Goal: Information Seeking & Learning: Learn about a topic

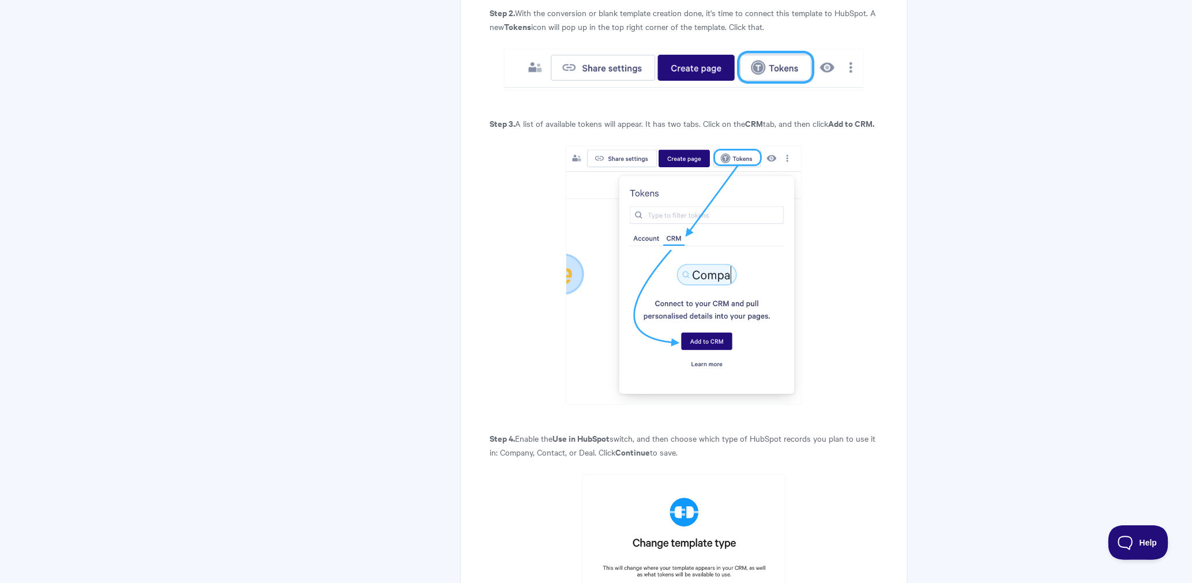
scroll to position [1423, 0]
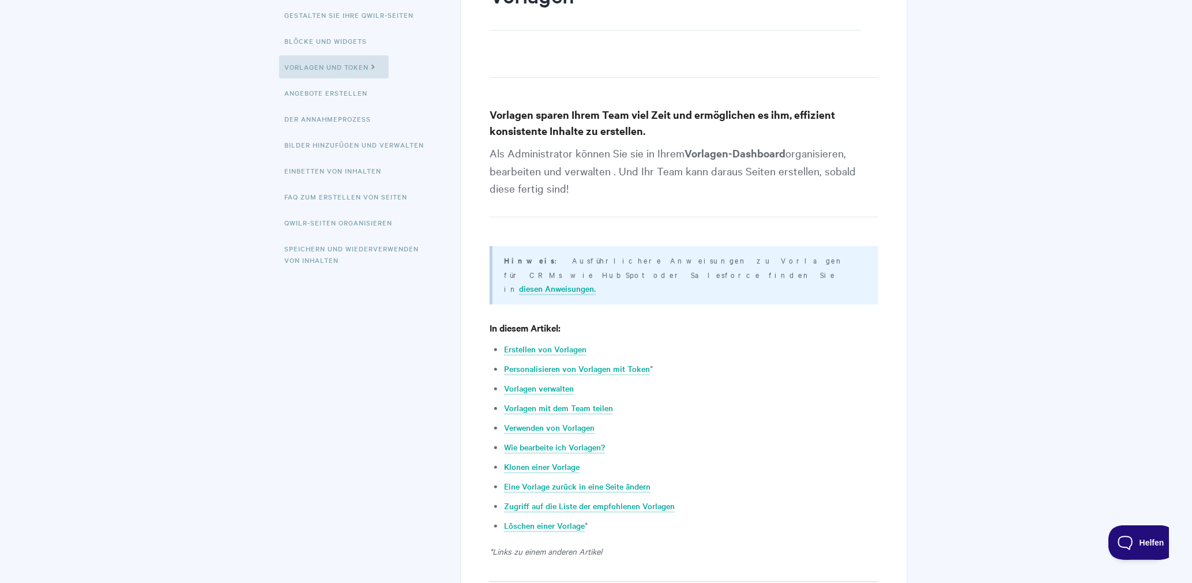
scroll to position [231, 0]
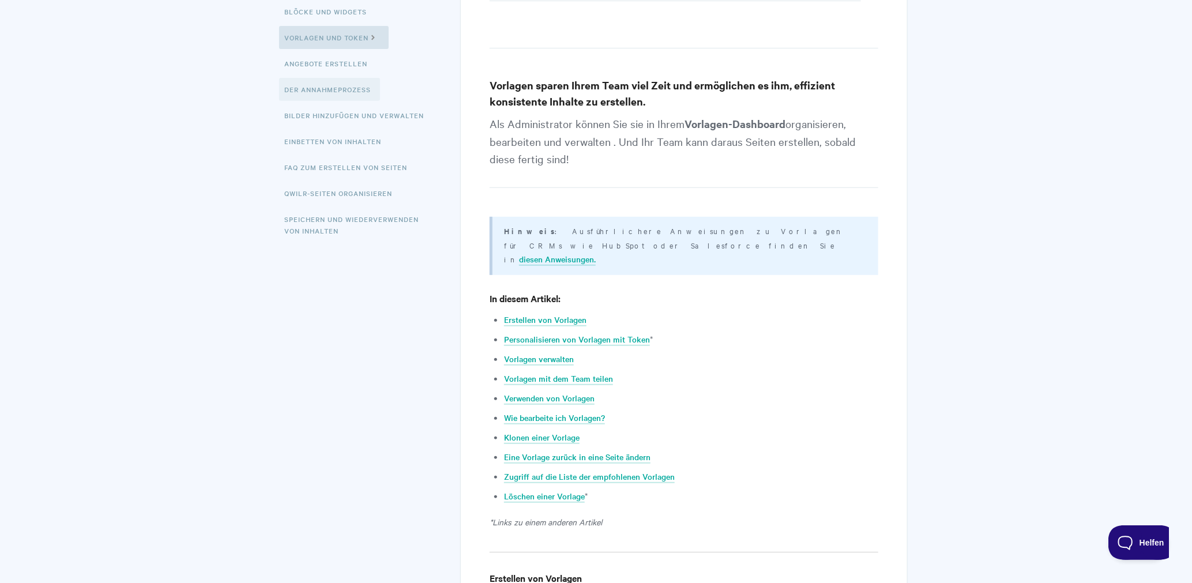
click at [331, 91] on font "Der Annahmeprozess" at bounding box center [328, 89] width 86 height 9
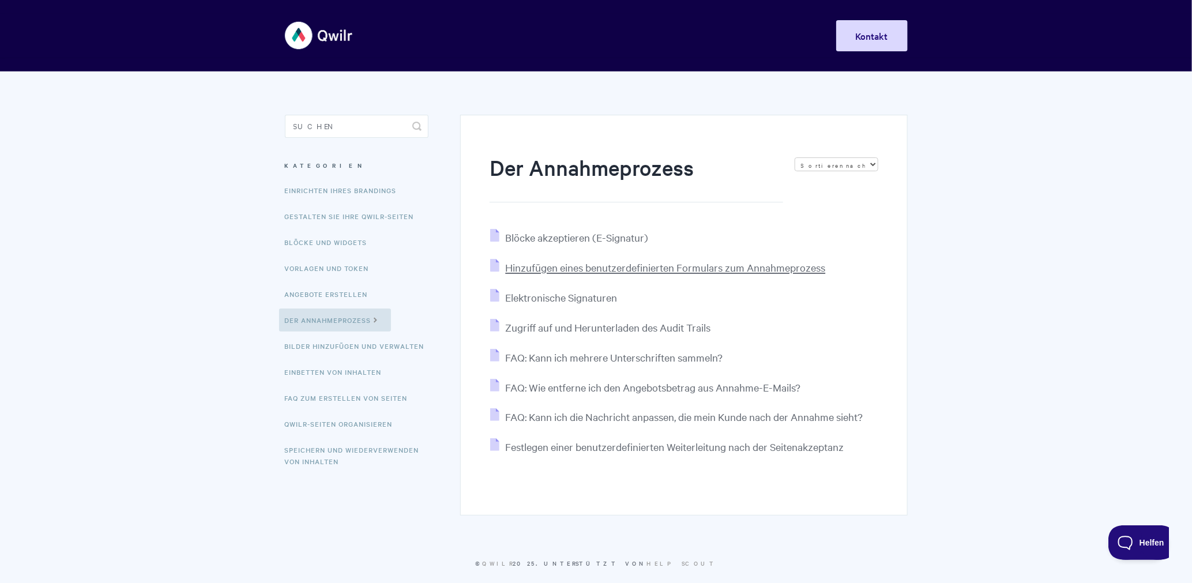
click at [623, 271] on font "Hinzufügen eines benutzerdefinierten Formulars zum Annahmeprozess" at bounding box center [665, 267] width 320 height 13
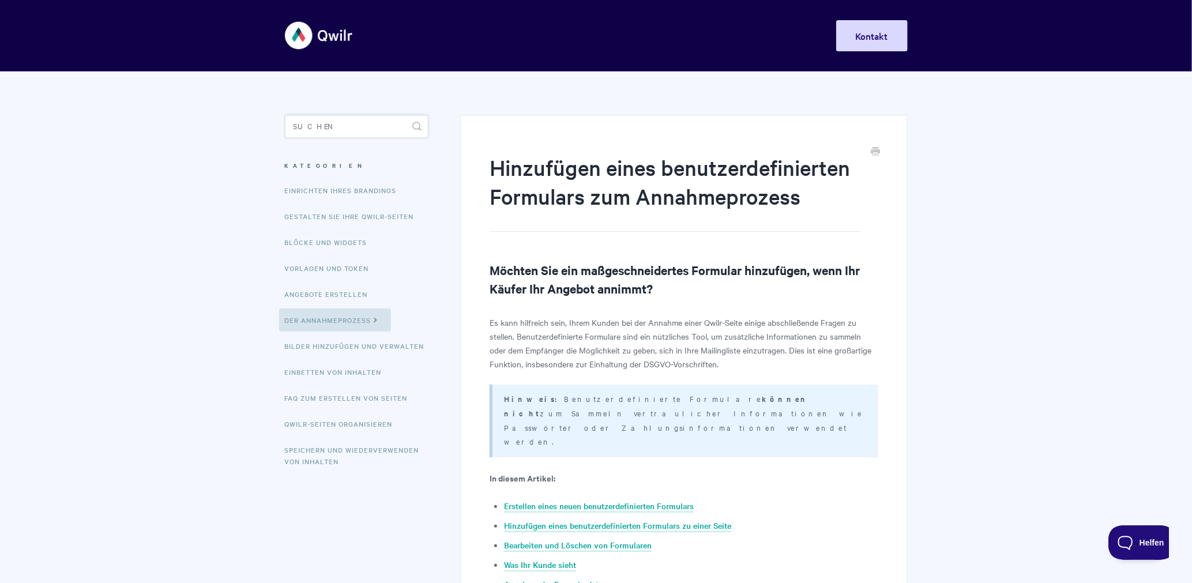
click at [314, 130] on input "Suchen" at bounding box center [357, 126] width 144 height 23
type input "news"
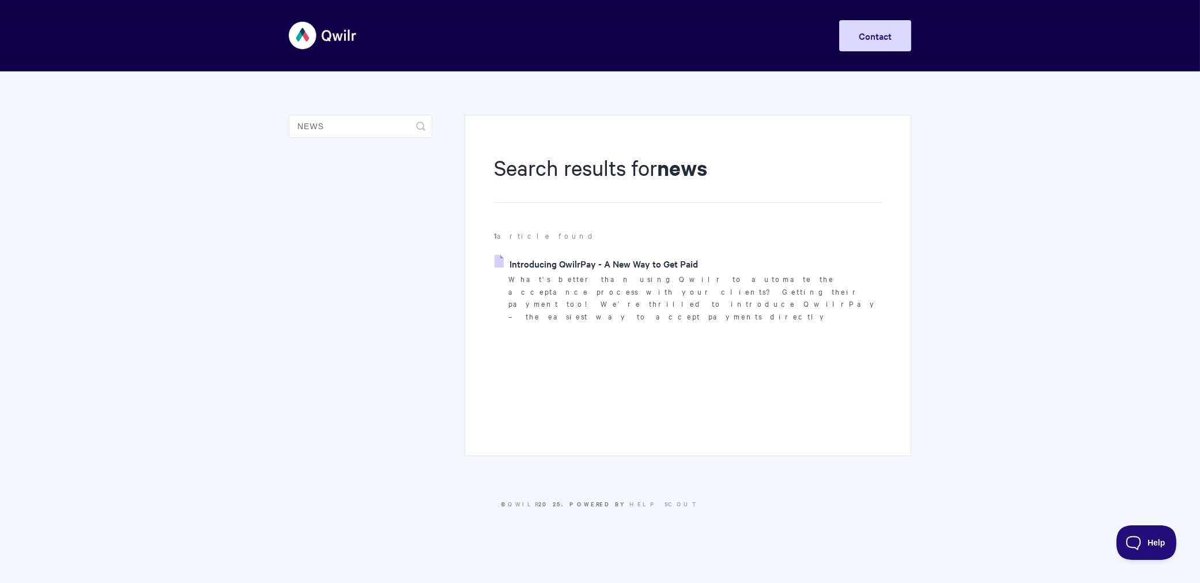
click at [321, 39] on img at bounding box center [323, 35] width 69 height 43
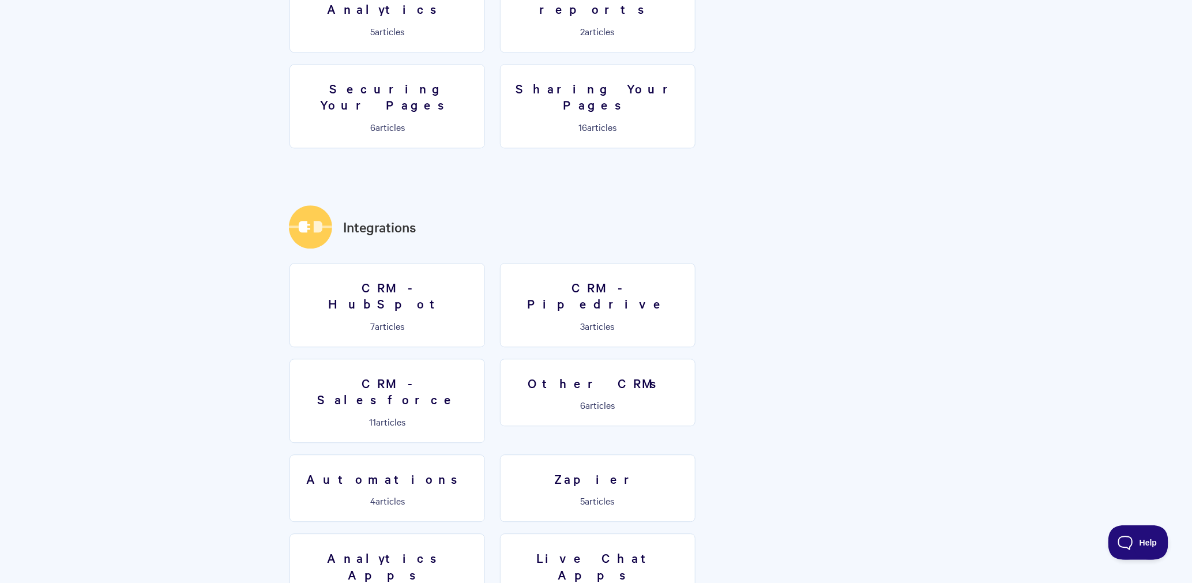
scroll to position [1537, 0]
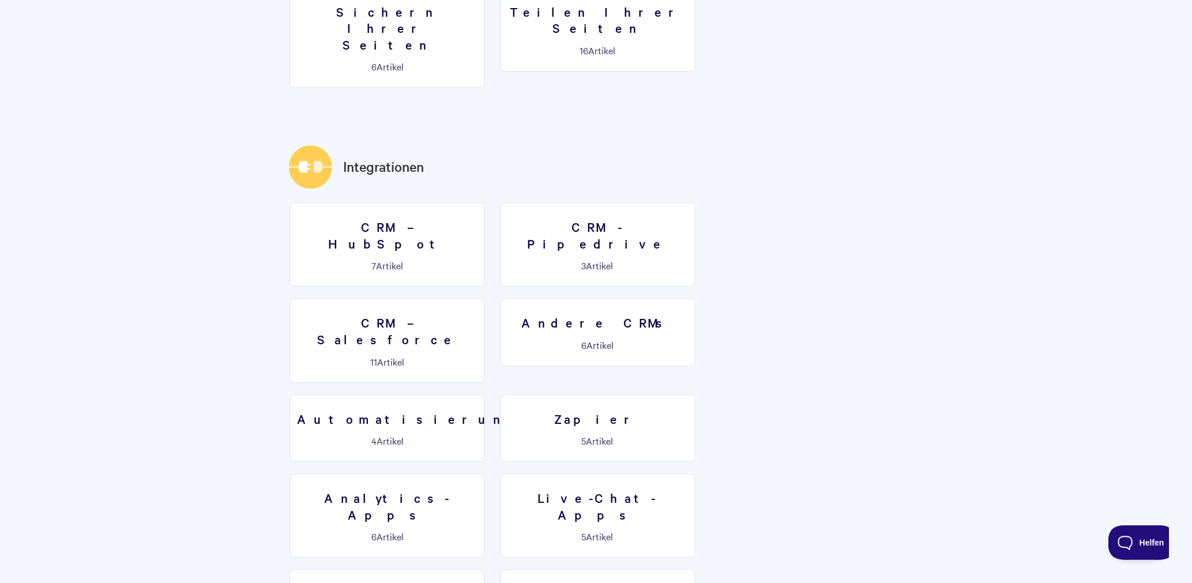
scroll to position [1630, 0]
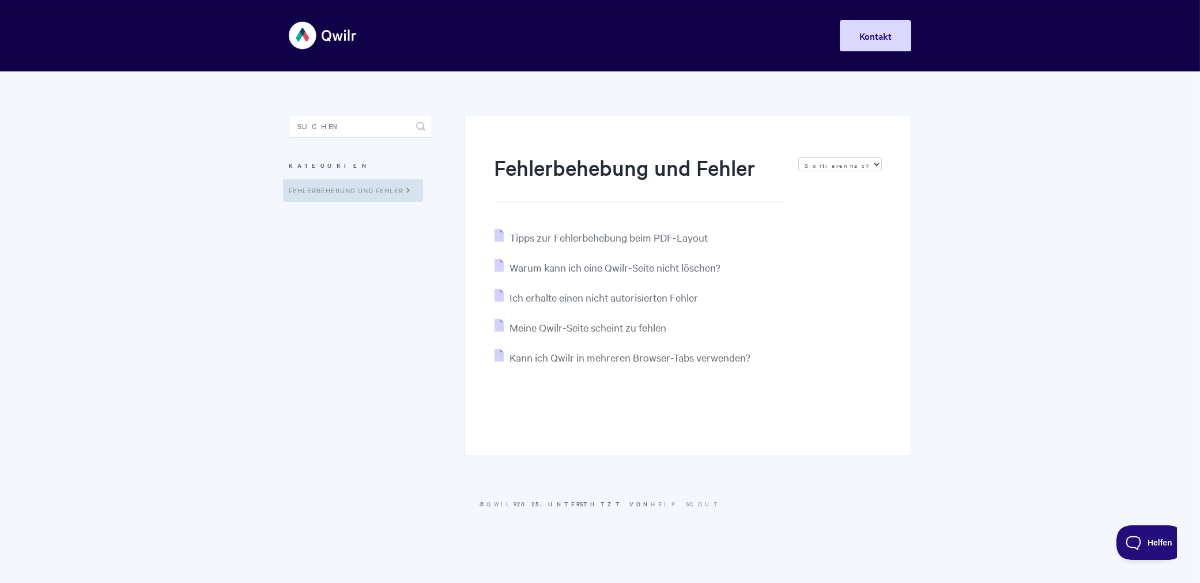
click at [308, 33] on img at bounding box center [323, 35] width 69 height 43
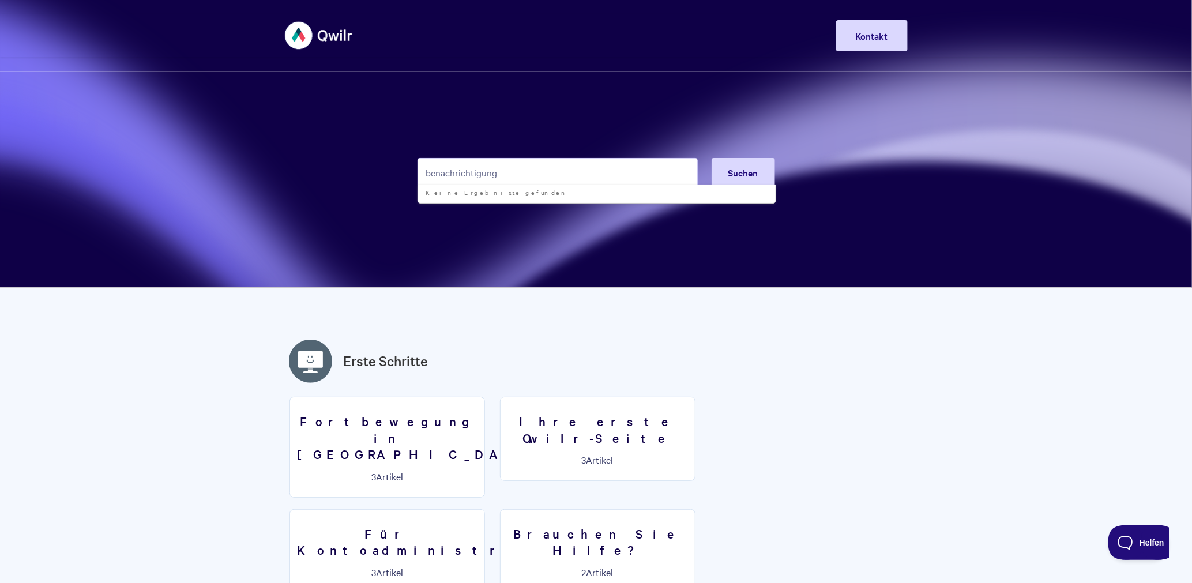
type input "benachrichtigung"
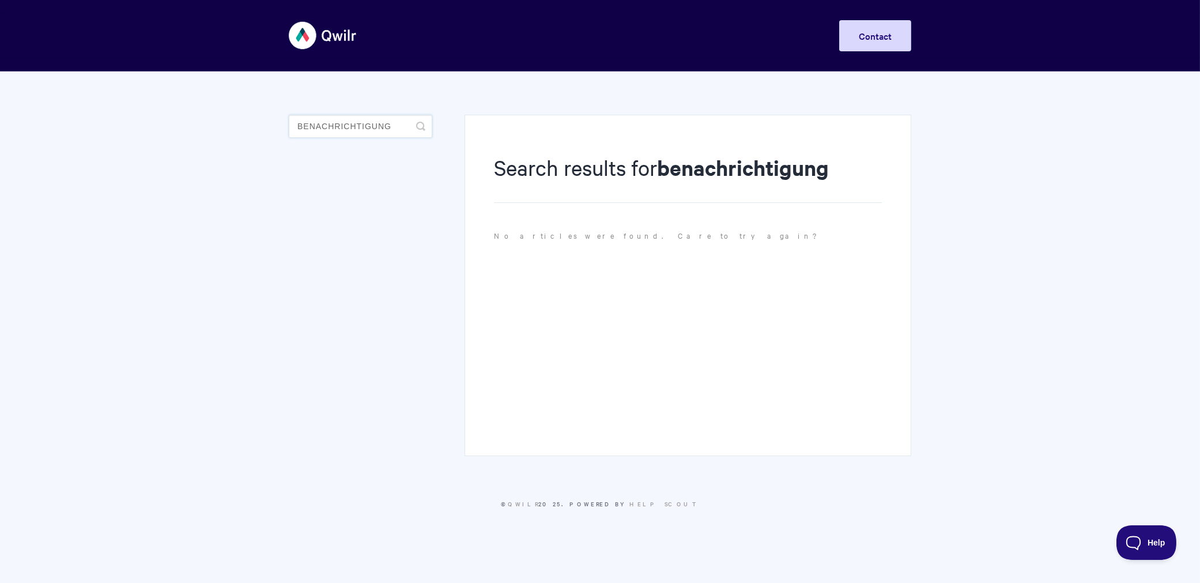
click at [333, 129] on input "benachrichtigung" at bounding box center [361, 126] width 144 height 23
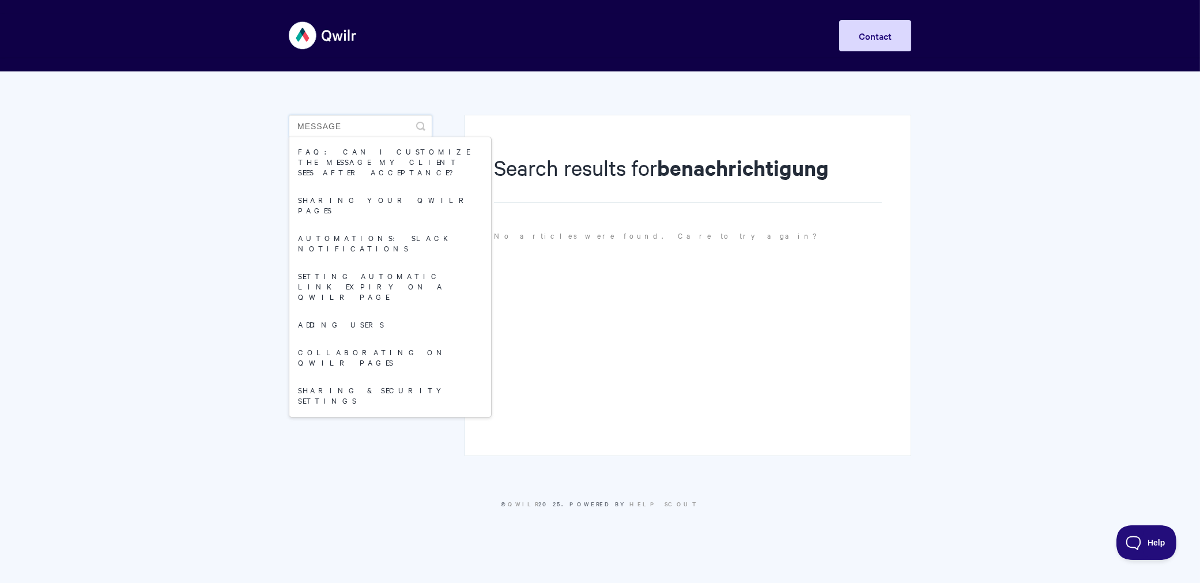
type input "message"
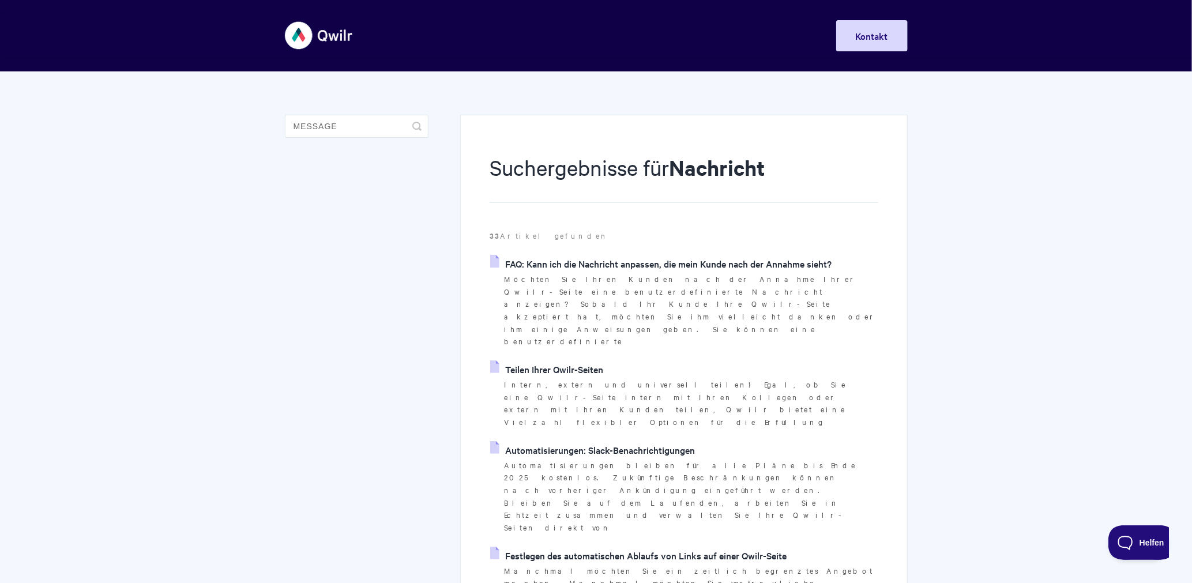
drag, startPoint x: 752, startPoint y: 261, endPoint x: 662, endPoint y: 263, distance: 90.0
click at [662, 263] on font "FAQ: Kann ich die Nachricht anpassen, die mein Kunde nach der Annahme sieht?" at bounding box center [668, 263] width 326 height 13
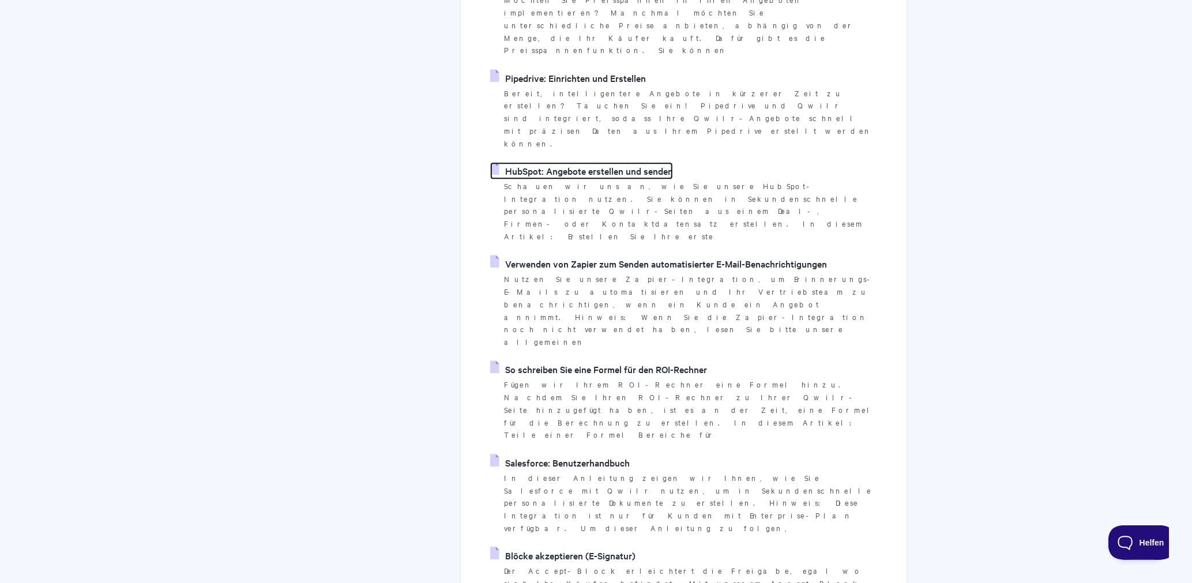
scroll to position [1768, 0]
